Goal: Complete application form

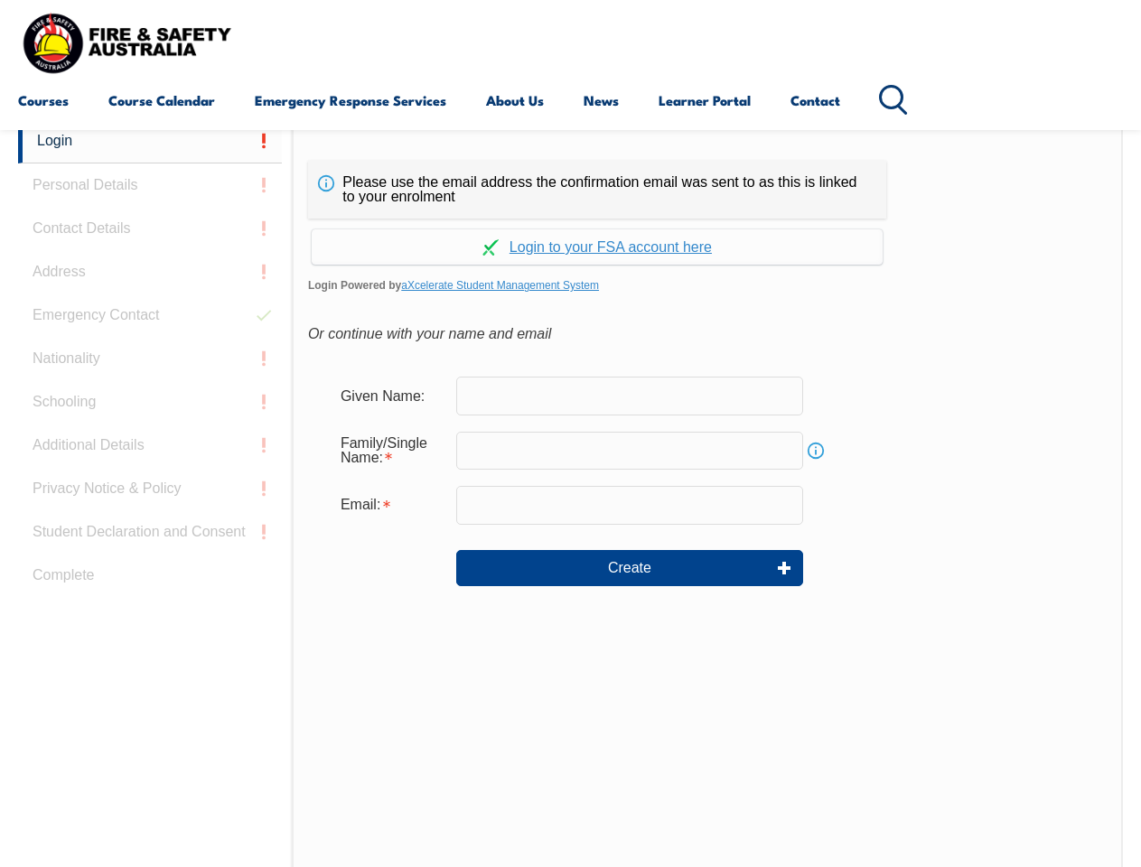
click at [570, 220] on div "Continue with Google Continue with Apple Continue with Facebook Continue with a…" at bounding box center [597, 242] width 578 height 46
click at [570, 493] on input "email" at bounding box center [629, 505] width 347 height 38
click at [150, 141] on link "Login" at bounding box center [150, 141] width 264 height 44
click at [150, 185] on div "Login Personal Details Contact Details Address Emergency Contact Nationality Sc…" at bounding box center [155, 570] width 274 height 902
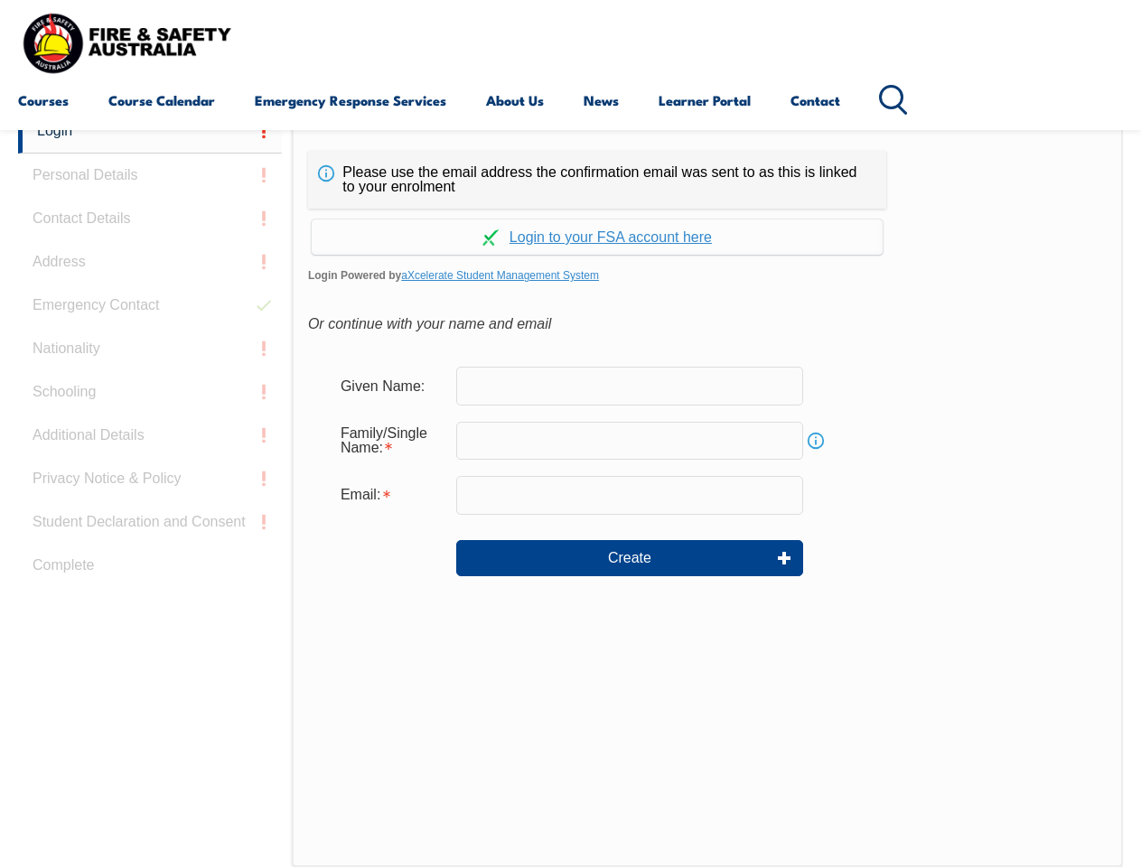
click at [150, 229] on div "Login Personal Details Contact Details Address Emergency Contact Nationality Sc…" at bounding box center [155, 560] width 274 height 902
click at [150, 272] on div "Login Personal Details Contact Details Address Emergency Contact Nationality Sc…" at bounding box center [155, 560] width 274 height 902
click at [150, 315] on div "Login Personal Details Contact Details Address Emergency Contact Nationality Sc…" at bounding box center [155, 560] width 274 height 902
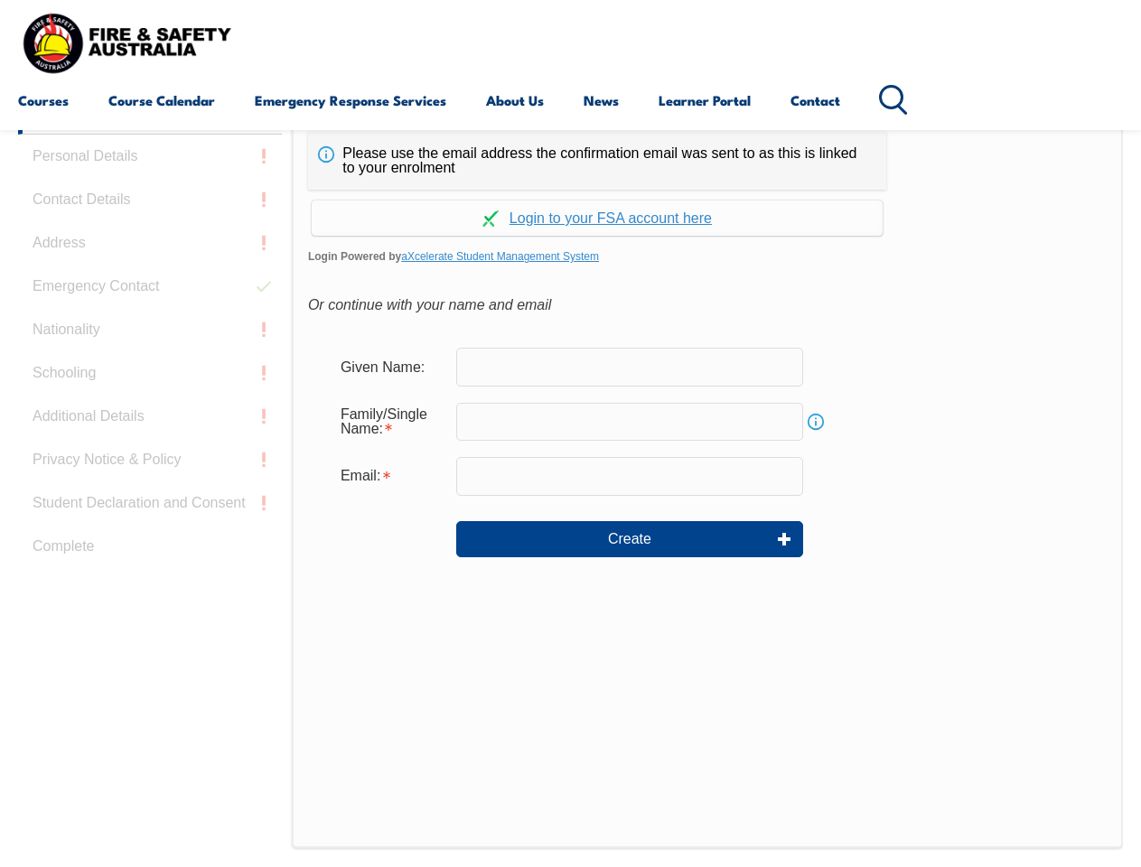
click at [150, 359] on div "Login Personal Details Contact Details Address Emergency Contact Nationality Sc…" at bounding box center [155, 541] width 274 height 902
click at [150, 402] on div "Login Personal Details Contact Details Address Emergency Contact Nationality Sc…" at bounding box center [155, 541] width 274 height 902
click at [150, 445] on div "Login Personal Details Contact Details Address Emergency Contact Nationality Sc…" at bounding box center [155, 541] width 274 height 902
